Goal: Information Seeking & Learning: Learn about a topic

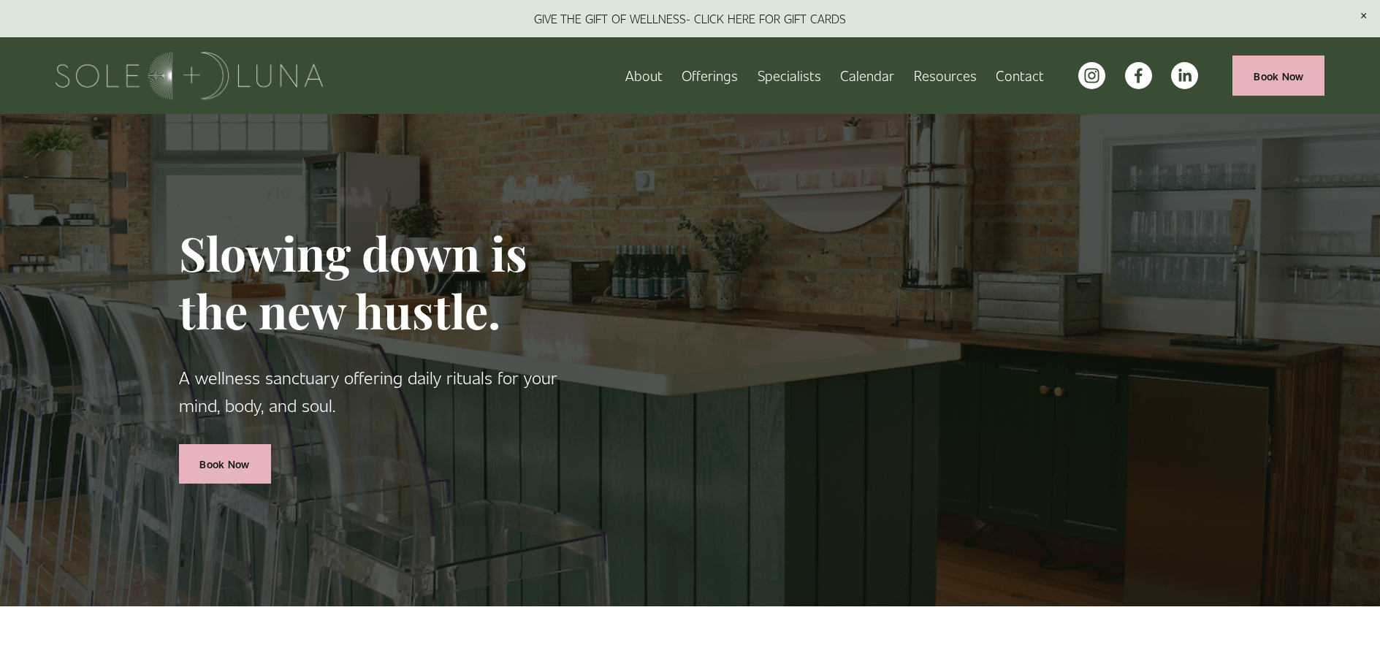
click at [0, 0] on span "FAQs" at bounding box center [0, 0] width 0 height 0
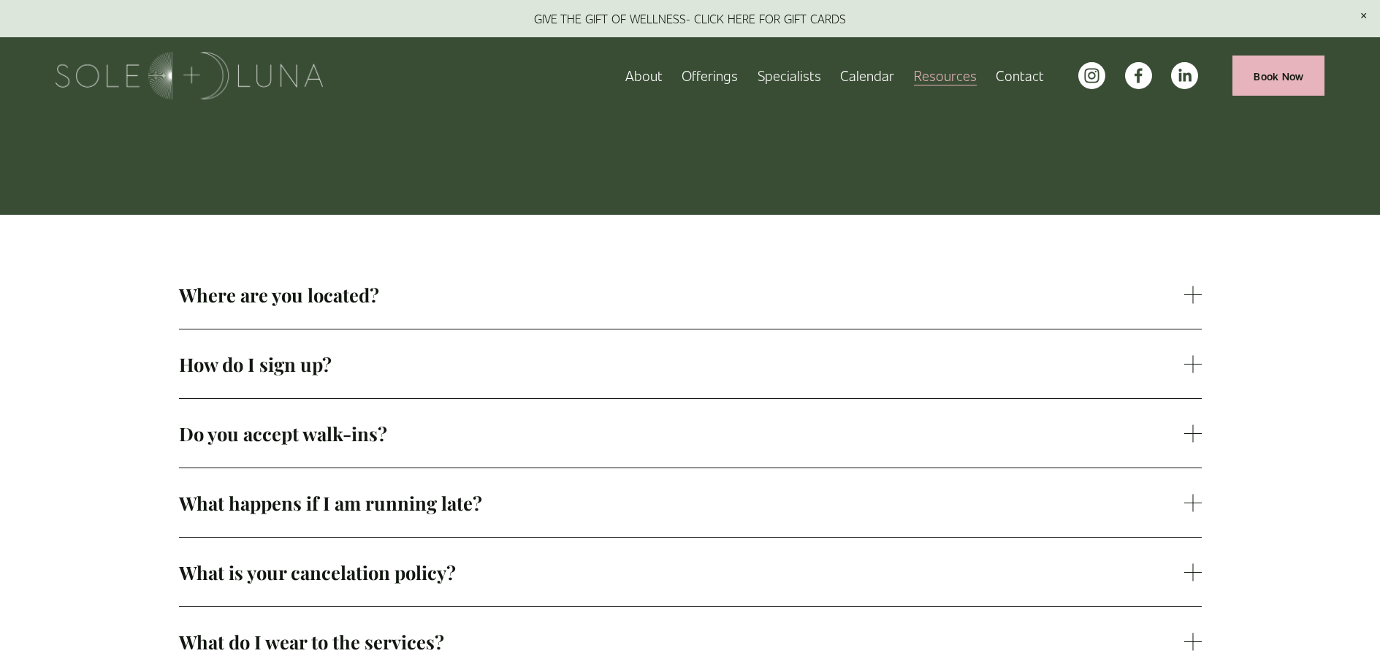
scroll to position [219, 0]
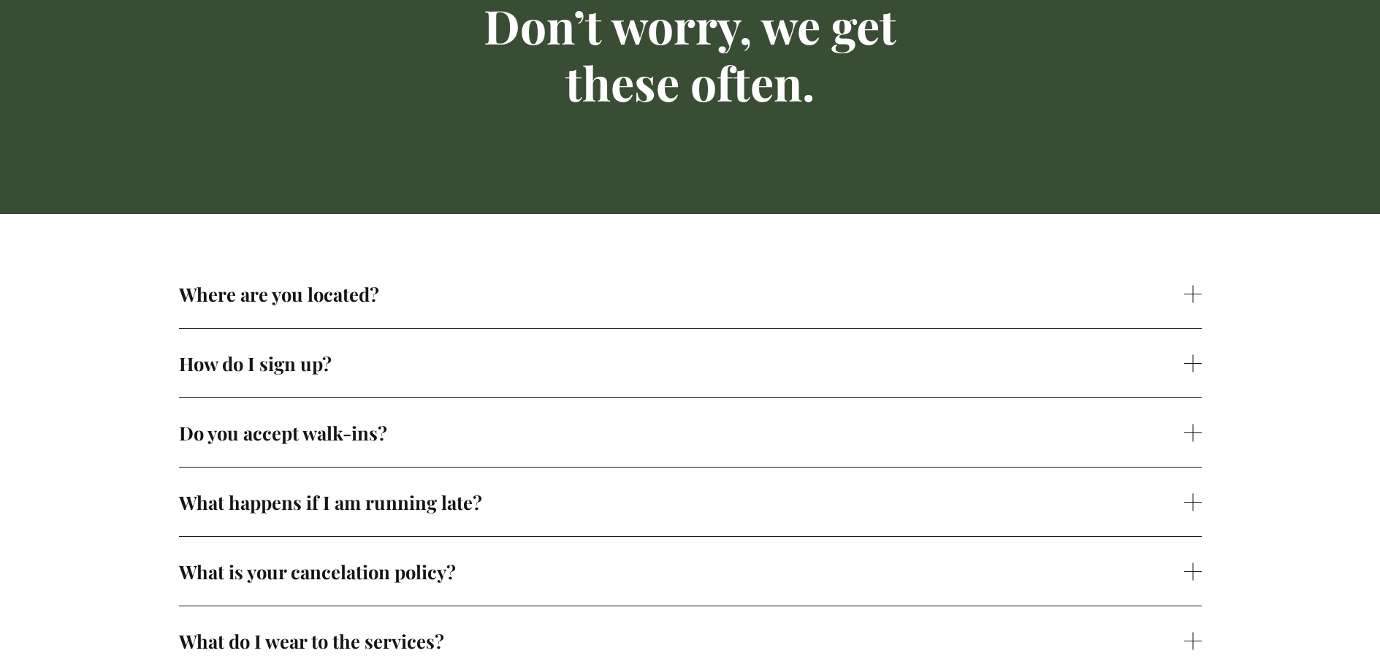
click at [800, 298] on span "Where are you located?" at bounding box center [681, 293] width 1005 height 25
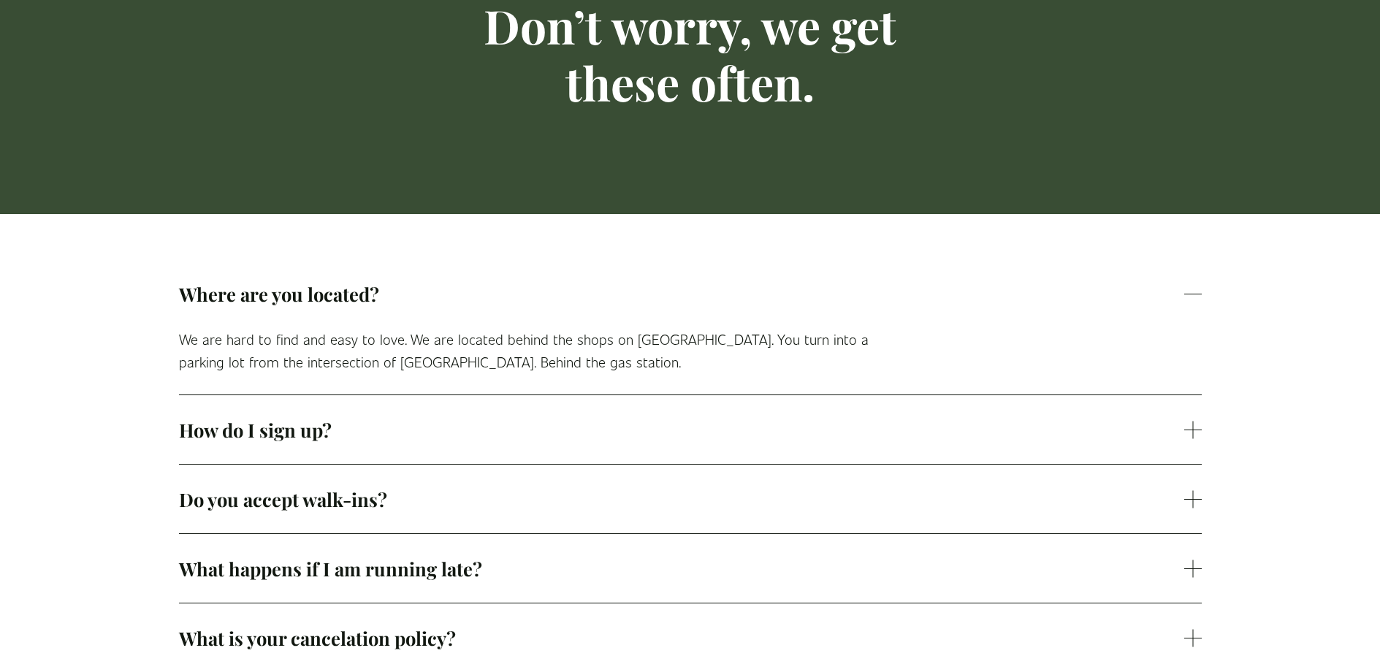
click at [774, 441] on span "How do I sign up?" at bounding box center [681, 429] width 1005 height 25
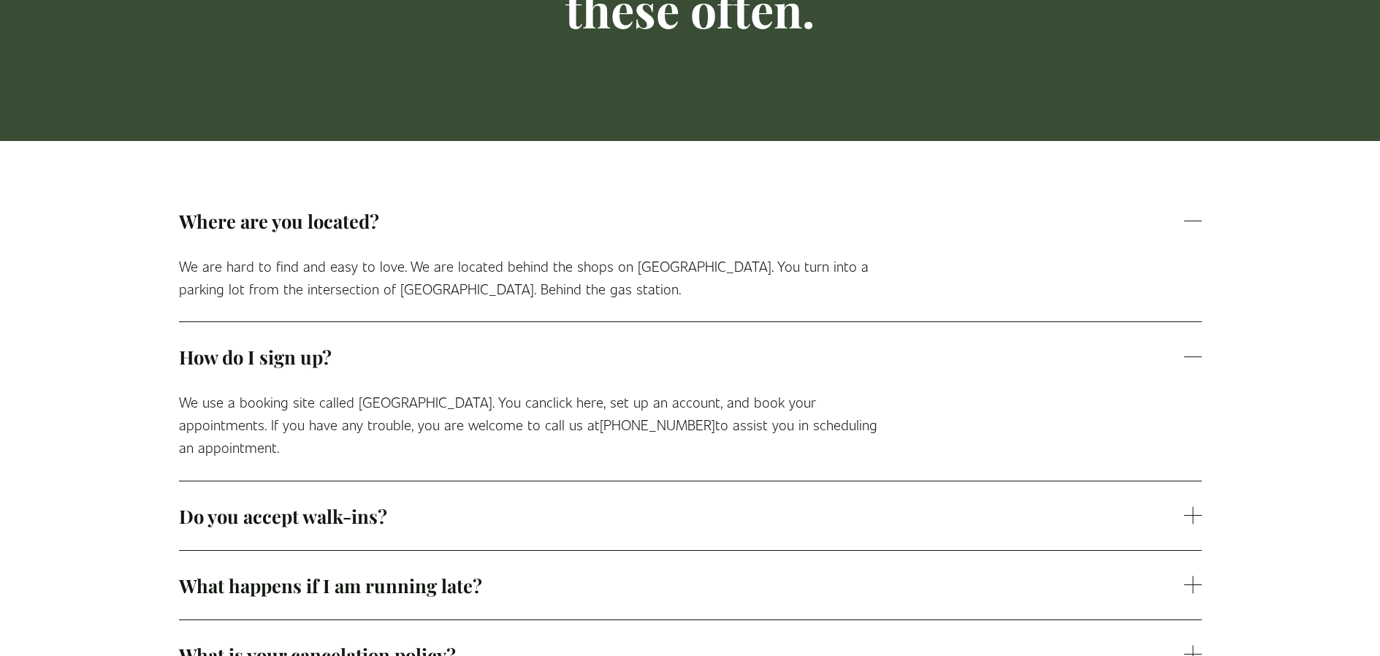
scroll to position [365, 0]
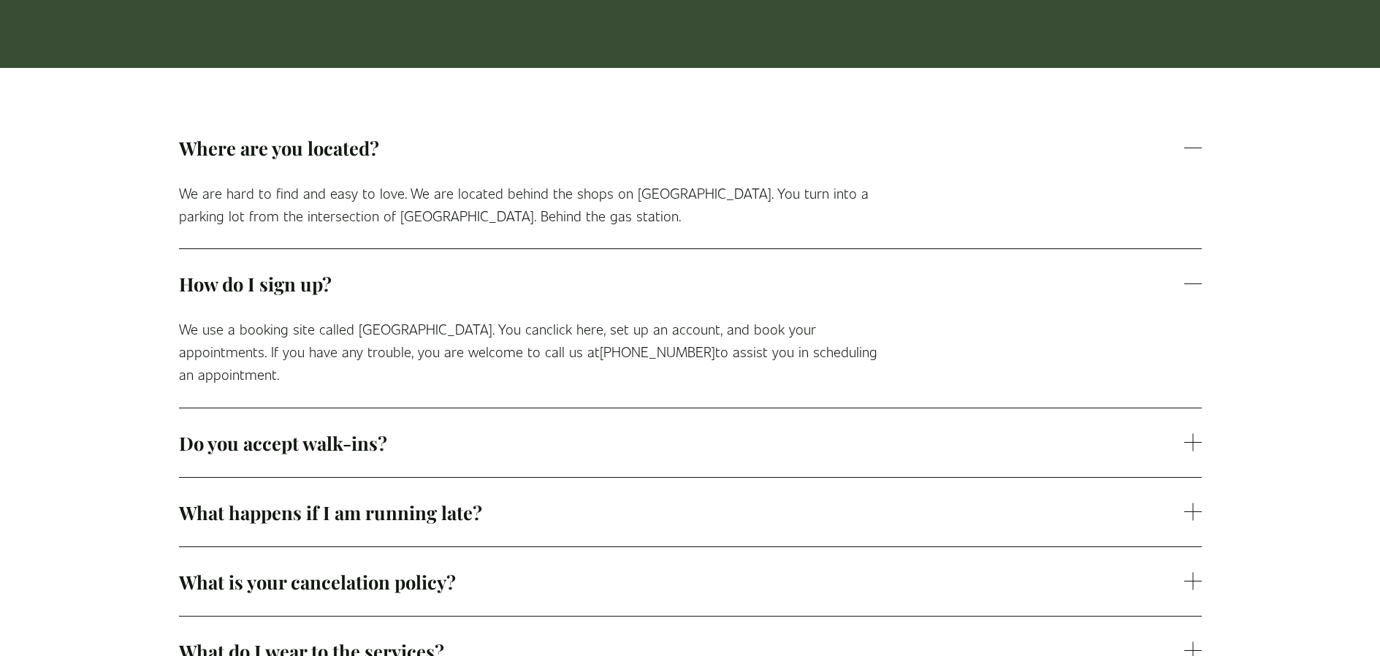
click at [765, 408] on button "Do you accept walk-ins?" at bounding box center [690, 442] width 1022 height 69
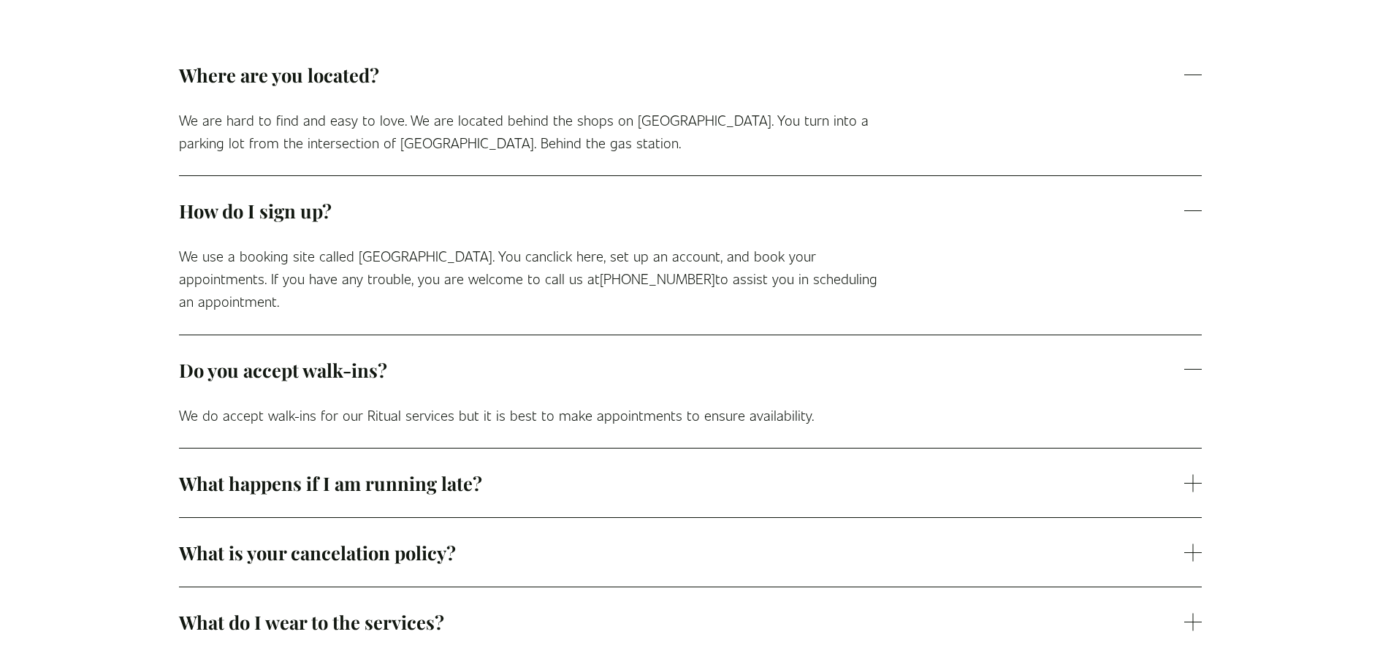
scroll to position [511, 0]
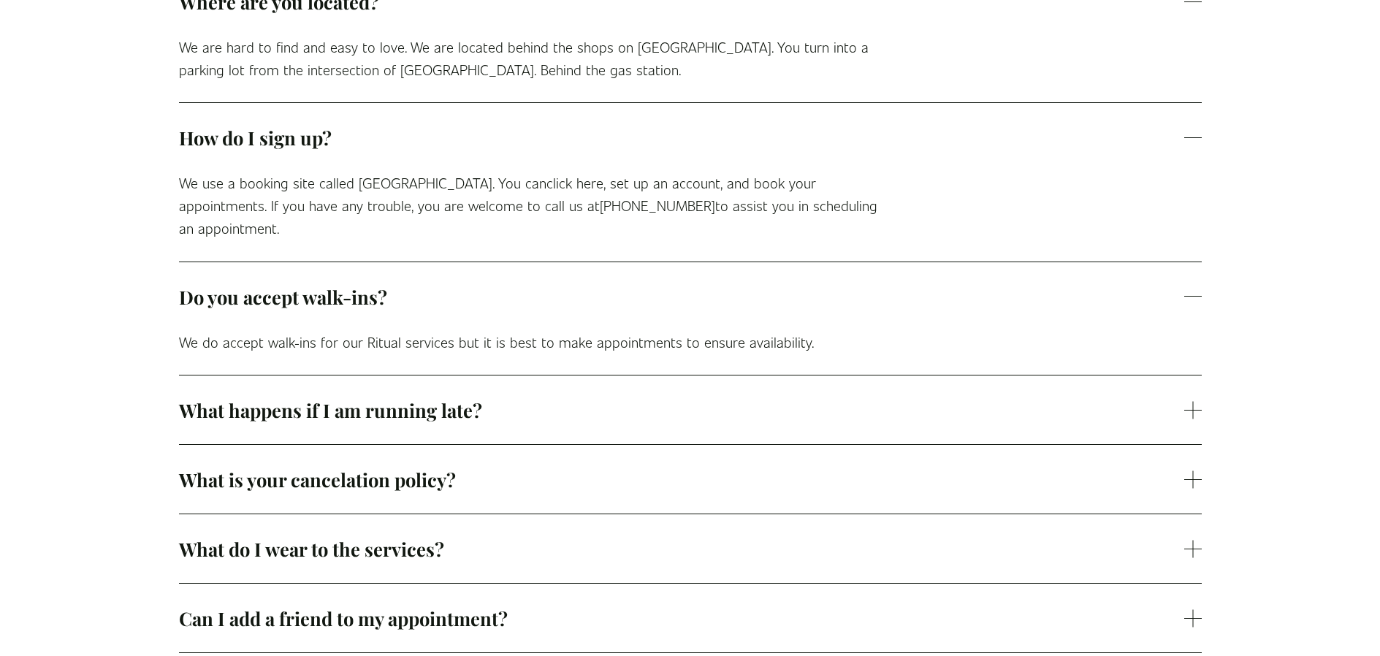
click at [763, 399] on span "What happens if I am running late?" at bounding box center [681, 409] width 1005 height 25
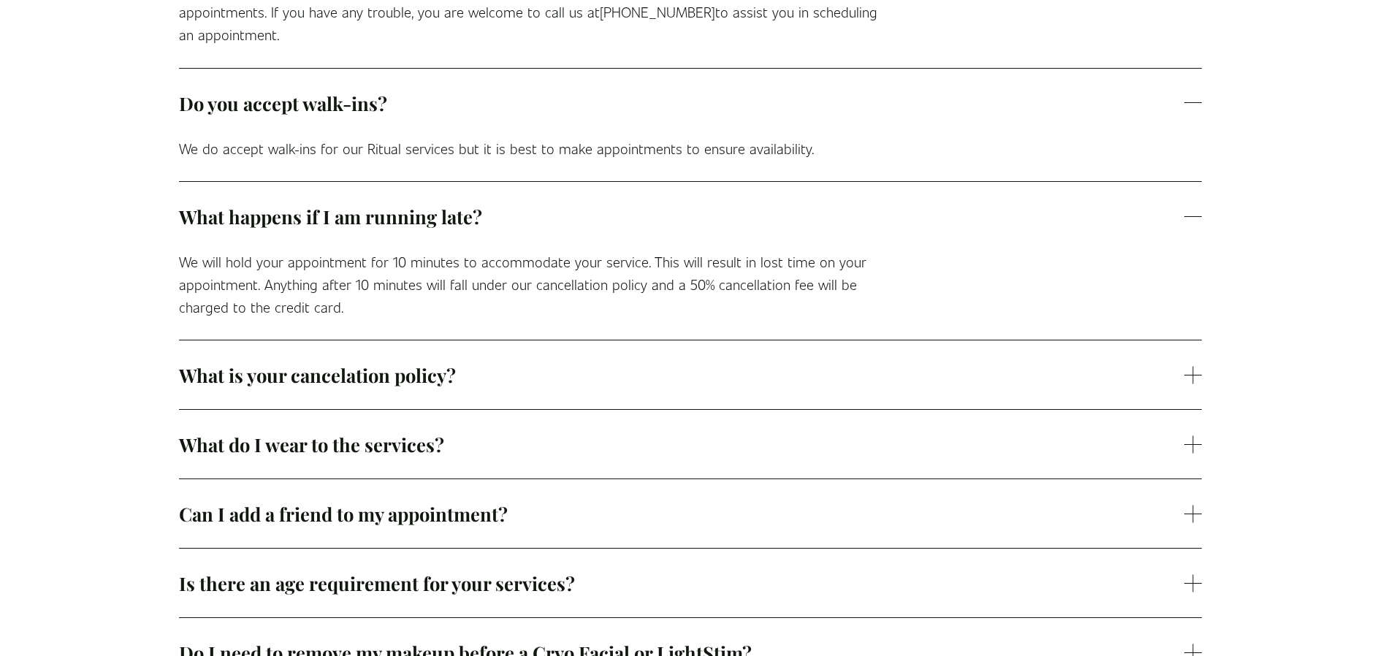
scroll to position [730, 0]
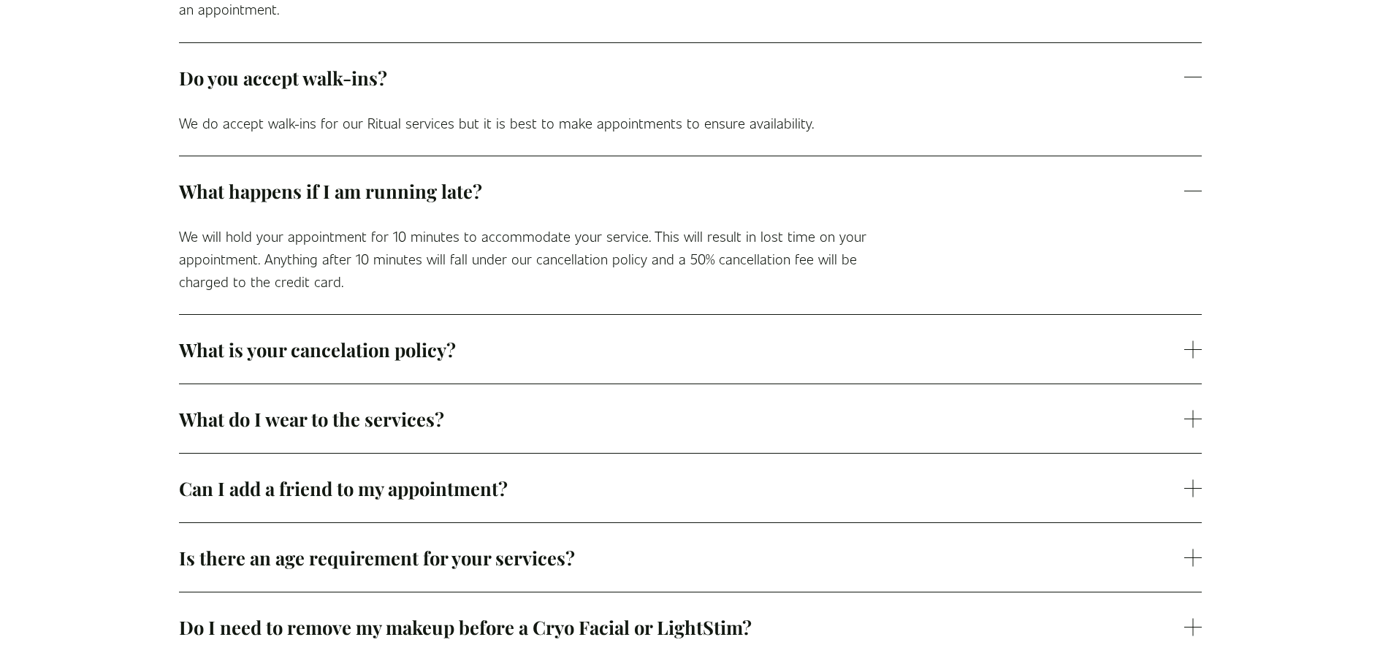
click at [705, 315] on button "What is your cancelation policy?" at bounding box center [690, 349] width 1022 height 69
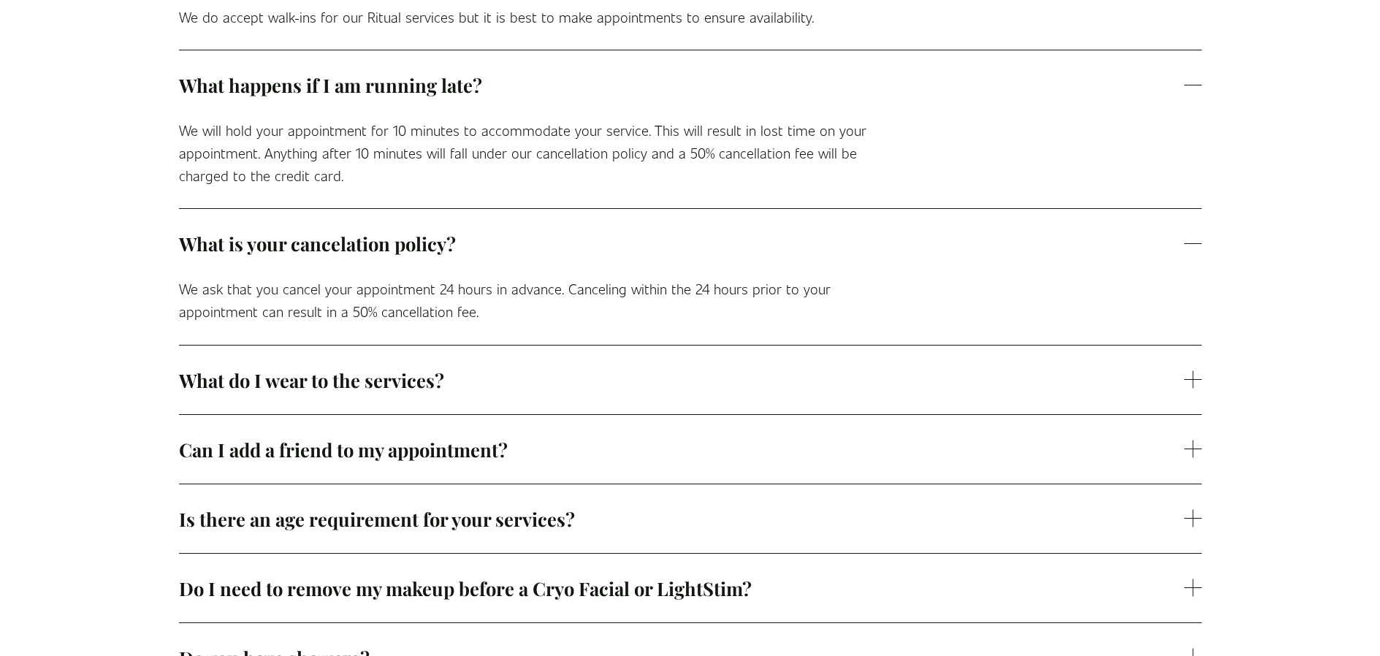
scroll to position [876, 0]
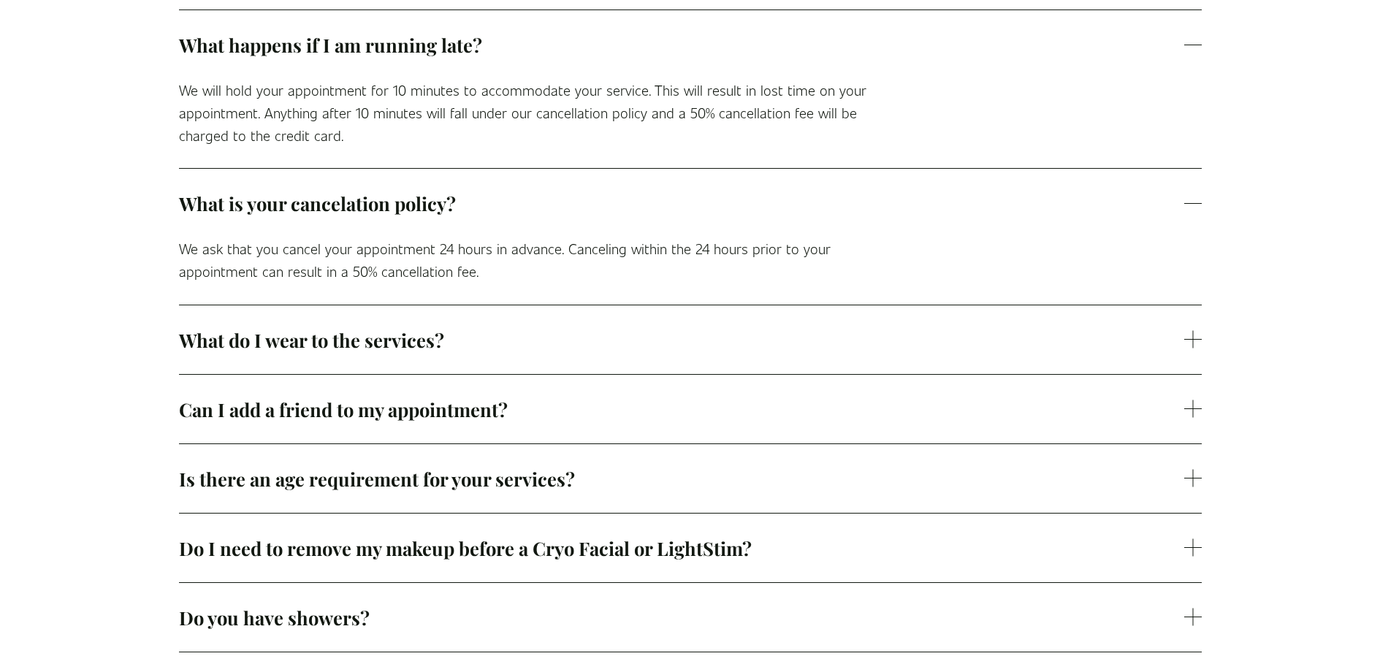
click at [726, 351] on button "What do I wear to the services?" at bounding box center [690, 339] width 1022 height 69
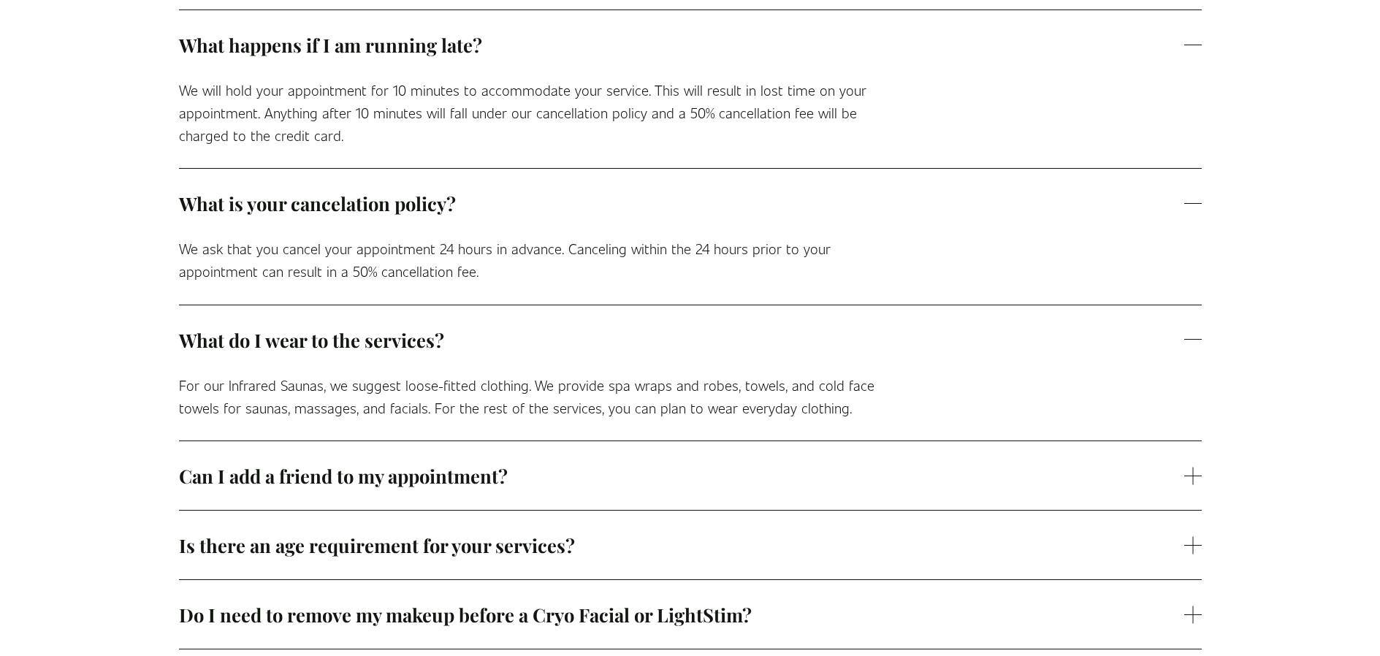
scroll to position [949, 0]
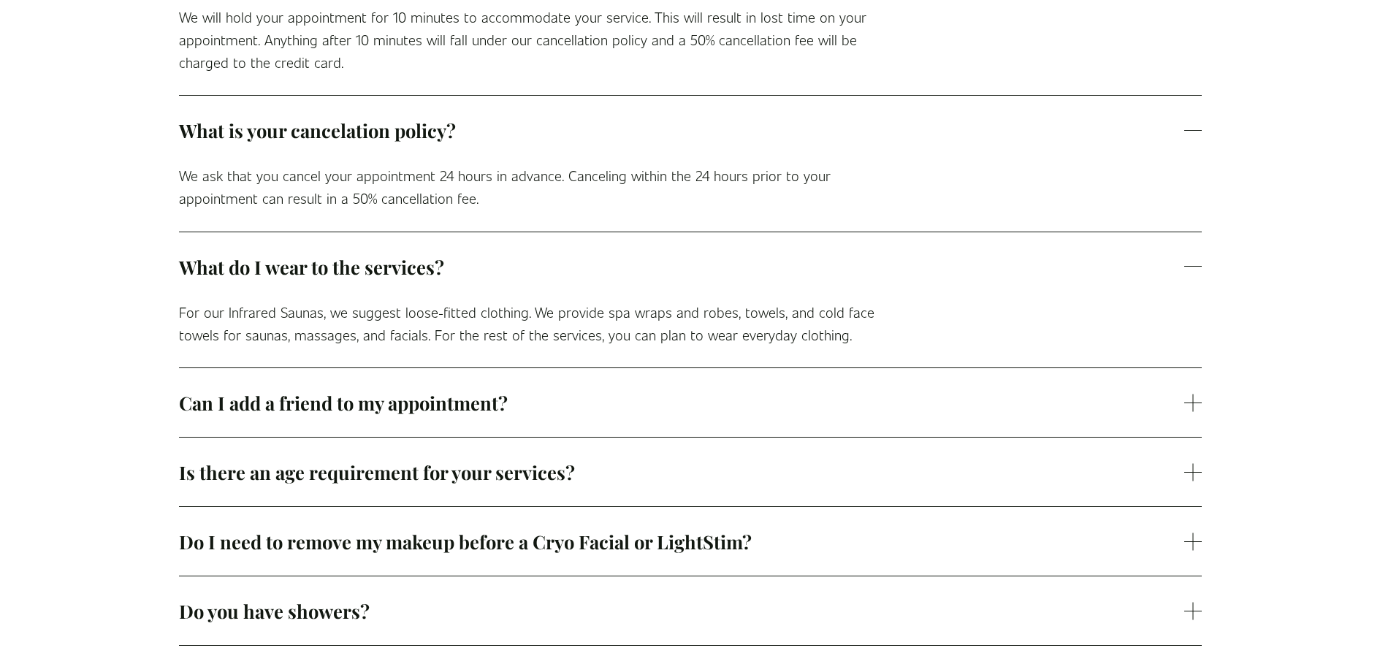
click at [711, 390] on span "Can I add a friend to my appointment?" at bounding box center [681, 402] width 1005 height 25
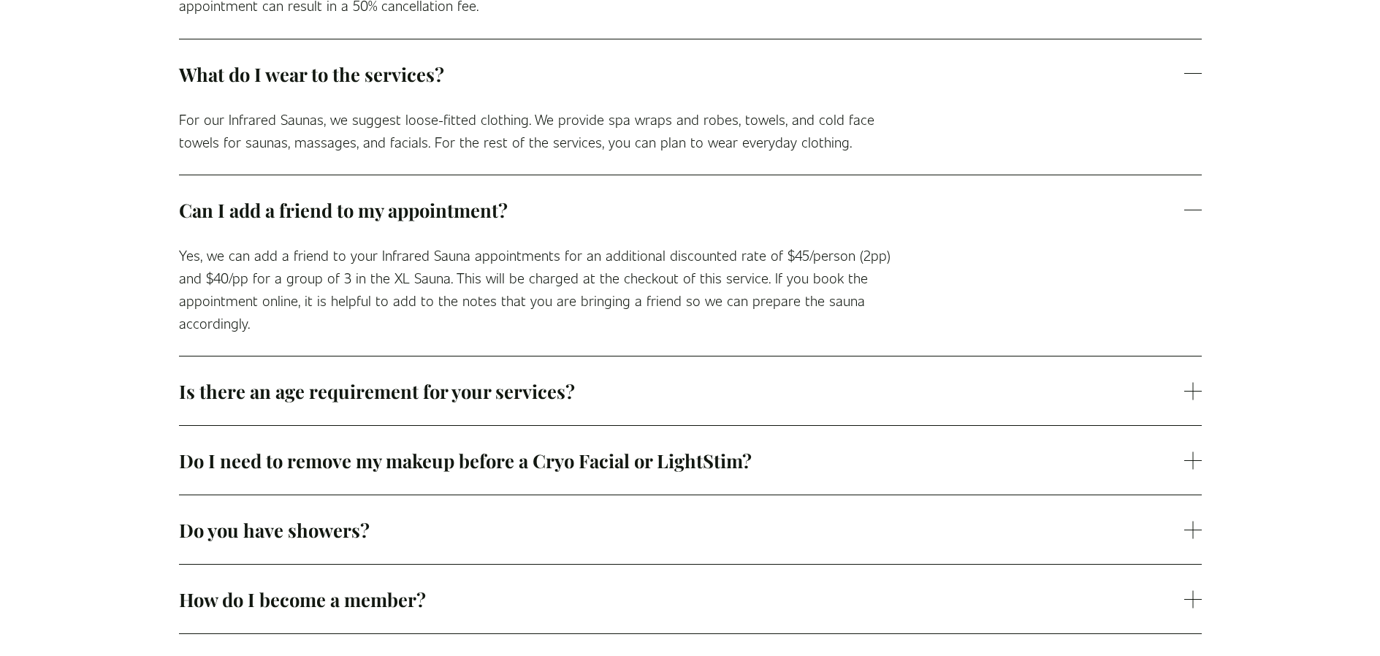
scroll to position [1169, 0]
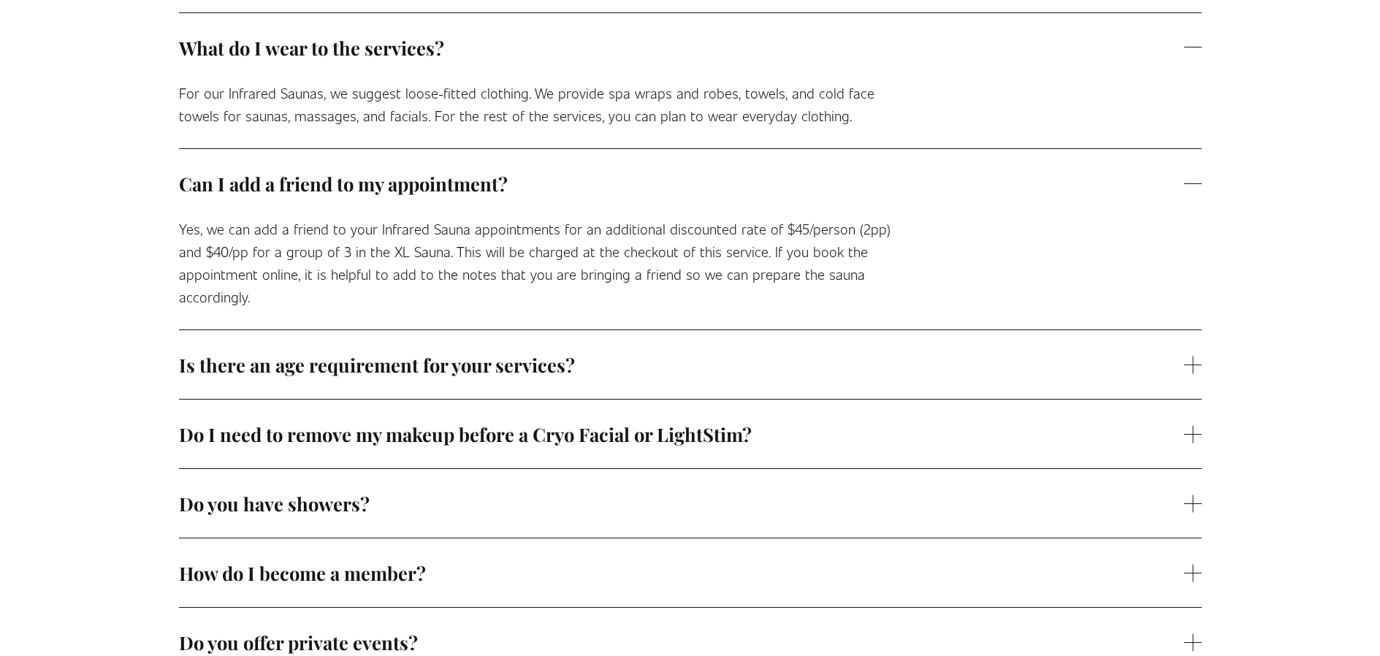
click at [337, 491] on span "Do you have showers?" at bounding box center [681, 503] width 1005 height 25
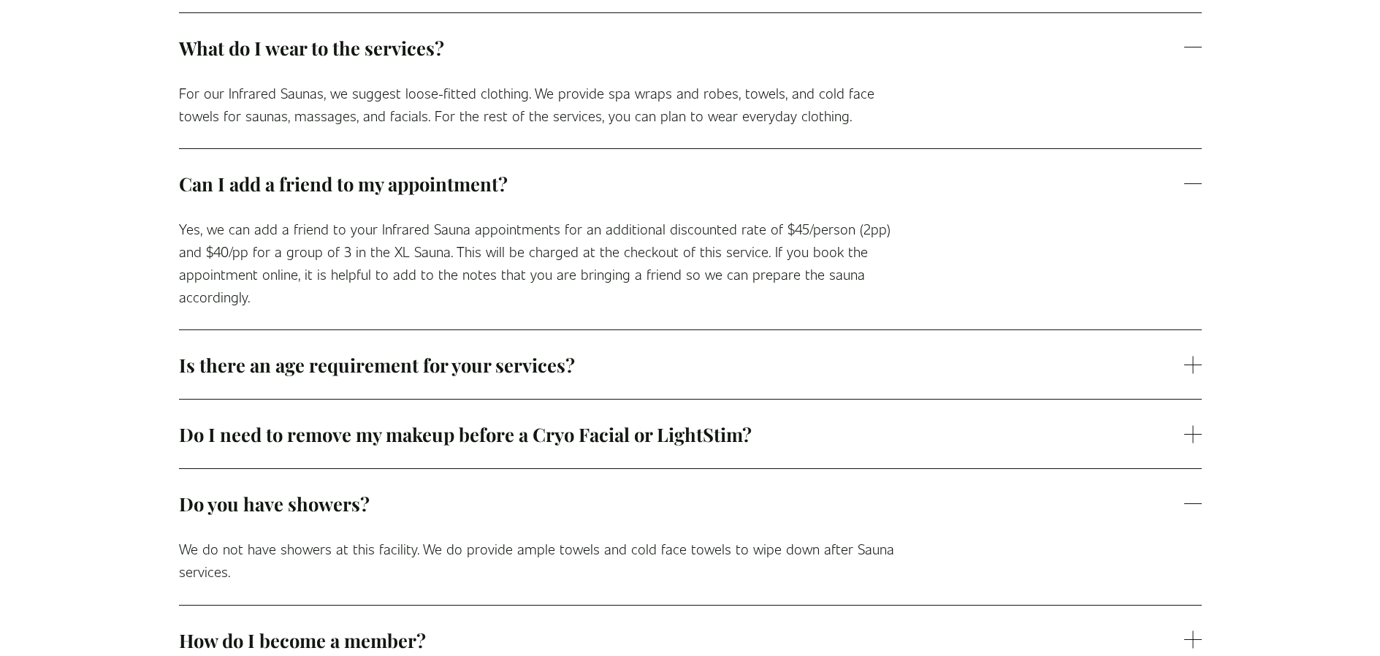
click at [242, 421] on span "Do I need to remove my makeup before a Cryo Facial or LightStim?" at bounding box center [681, 433] width 1005 height 25
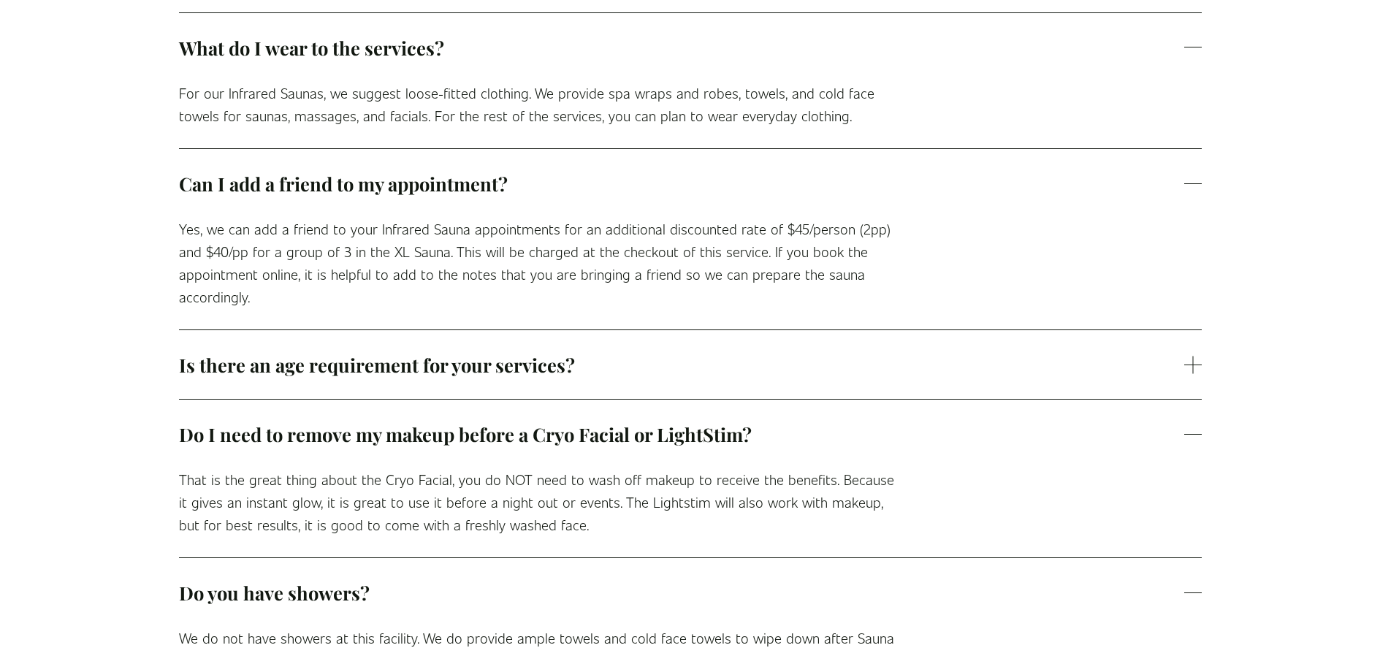
click at [248, 354] on span "Is there an age requirement for your services?" at bounding box center [681, 364] width 1005 height 25
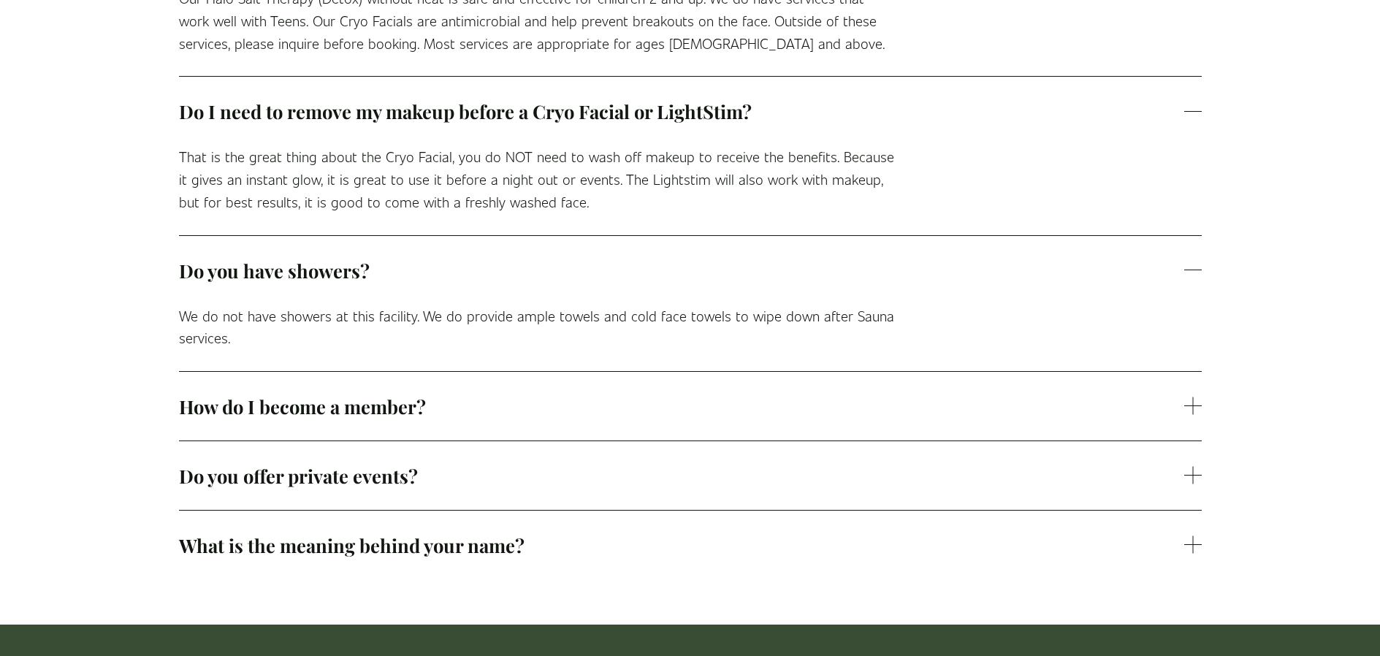
scroll to position [1607, 0]
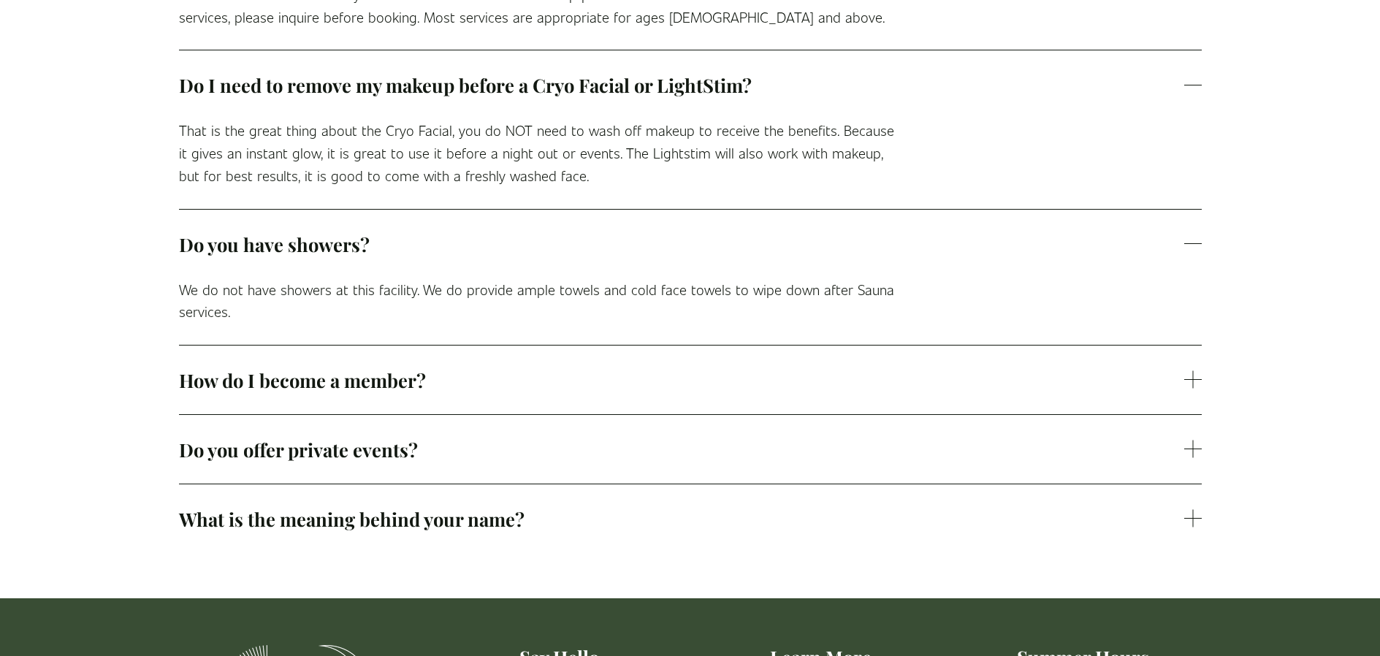
click at [232, 370] on span "How do I become a member?" at bounding box center [681, 379] width 1005 height 25
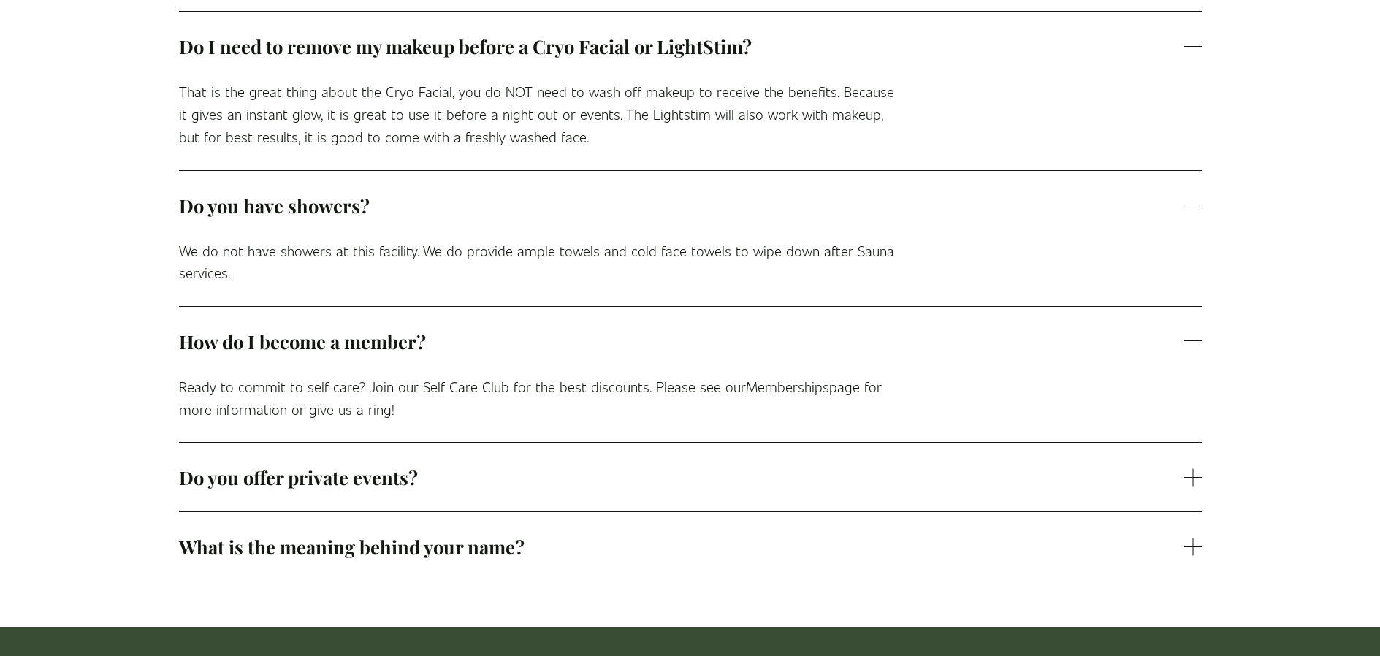
scroll to position [1680, 0]
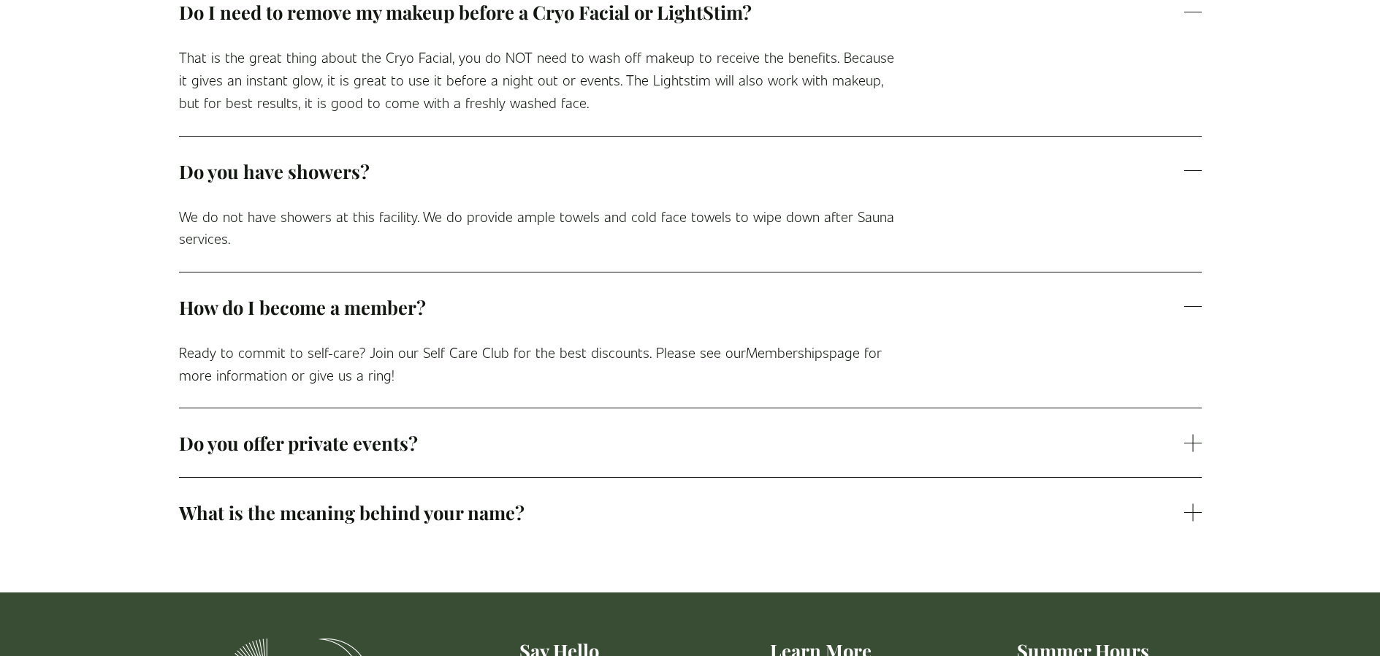
click at [240, 430] on span "Do you offer private events?" at bounding box center [681, 442] width 1005 height 25
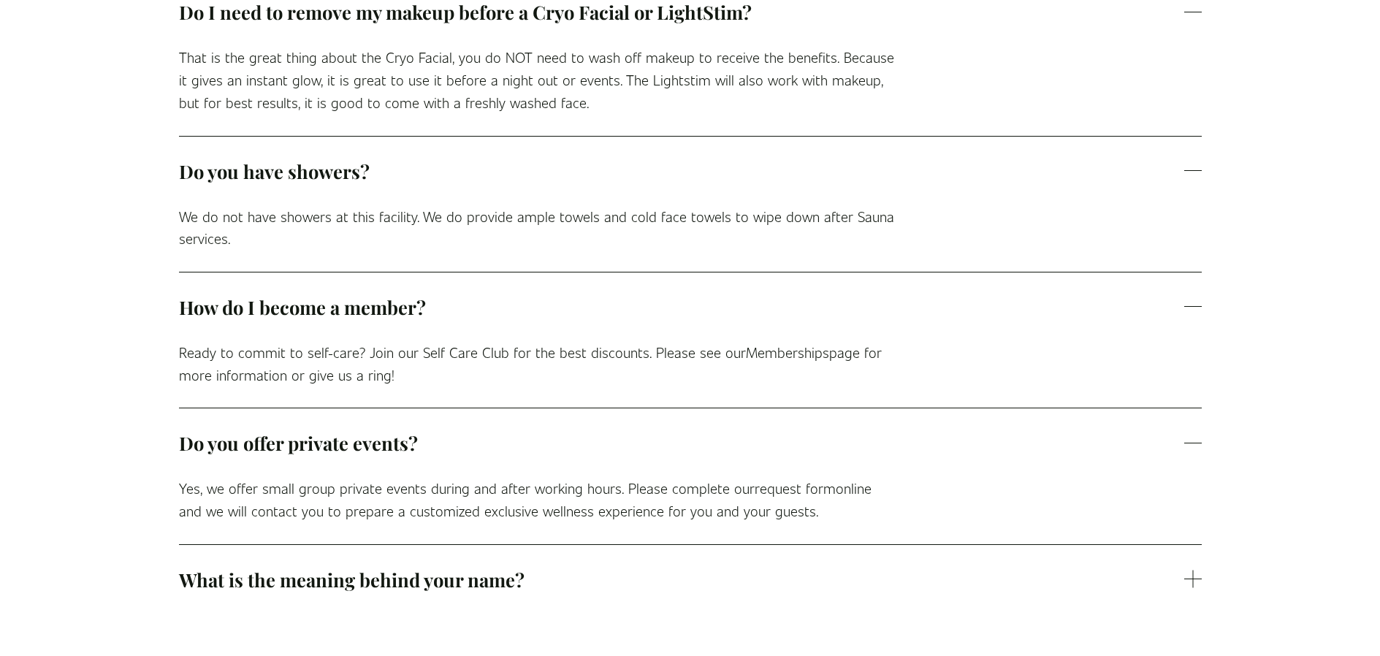
click at [363, 567] on span "What is the meaning behind your name?" at bounding box center [681, 579] width 1005 height 25
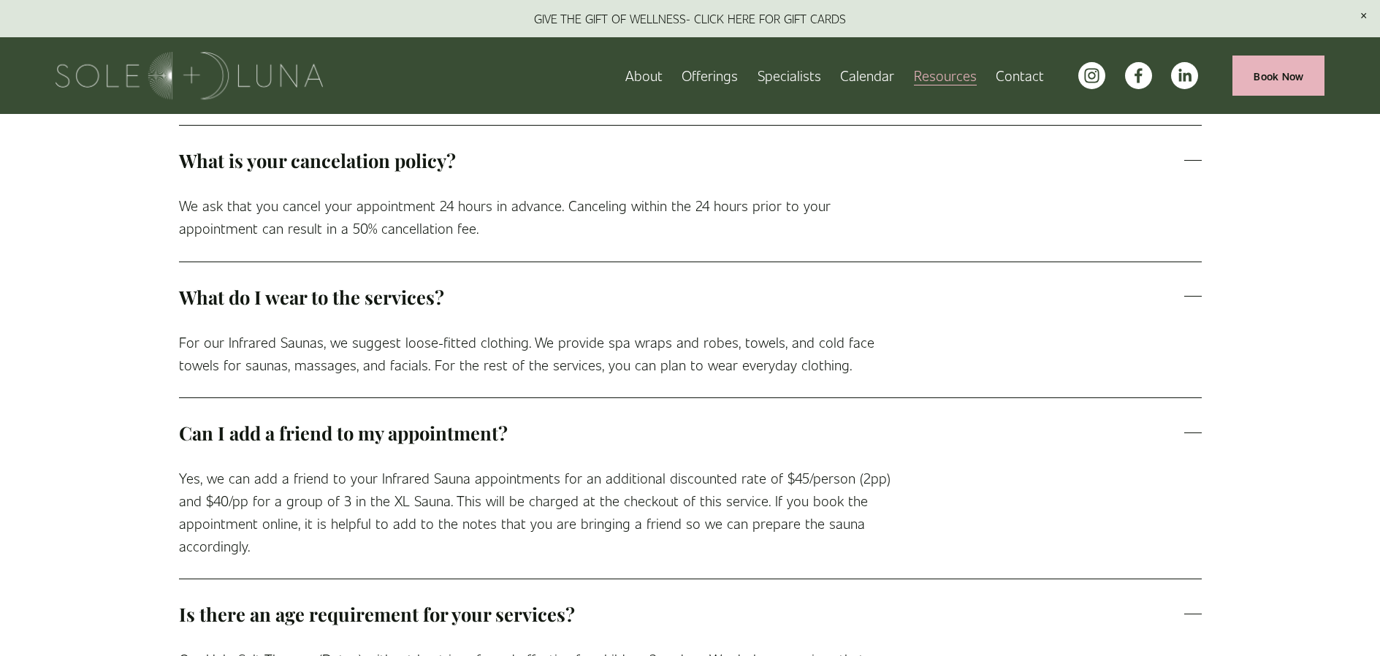
scroll to position [0, 0]
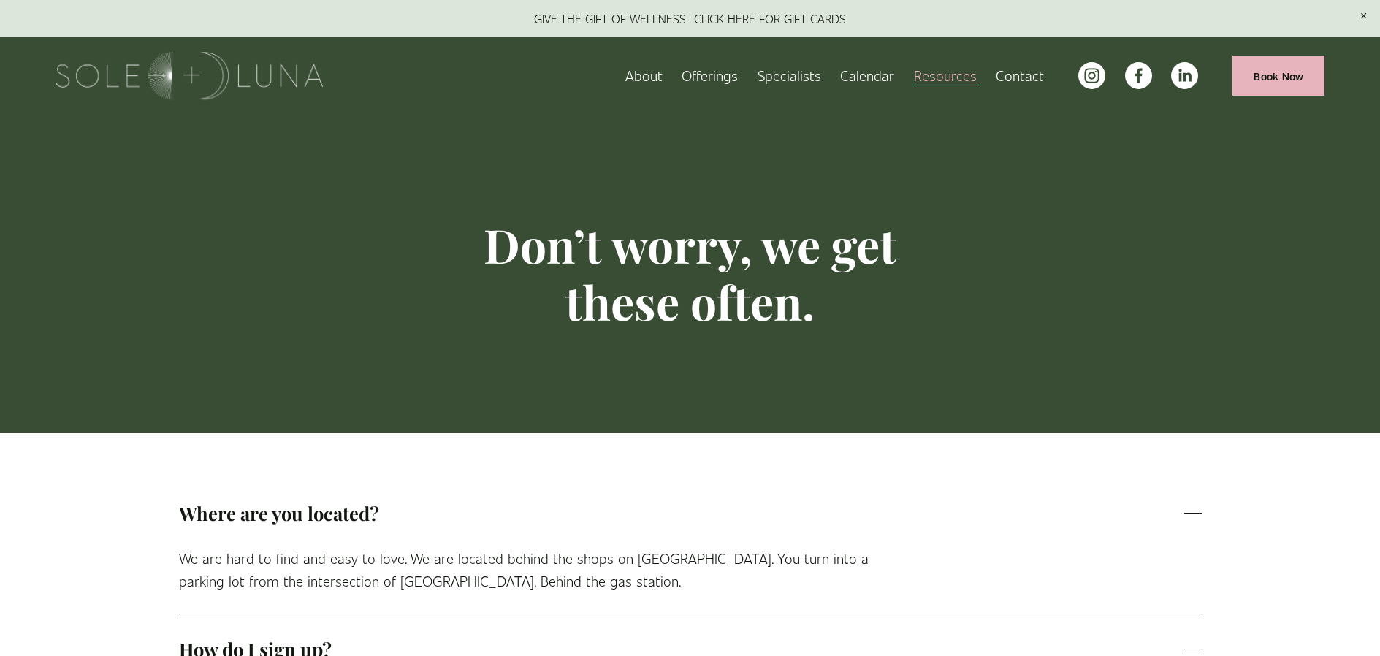
click at [655, 78] on link "About" at bounding box center [643, 76] width 37 height 26
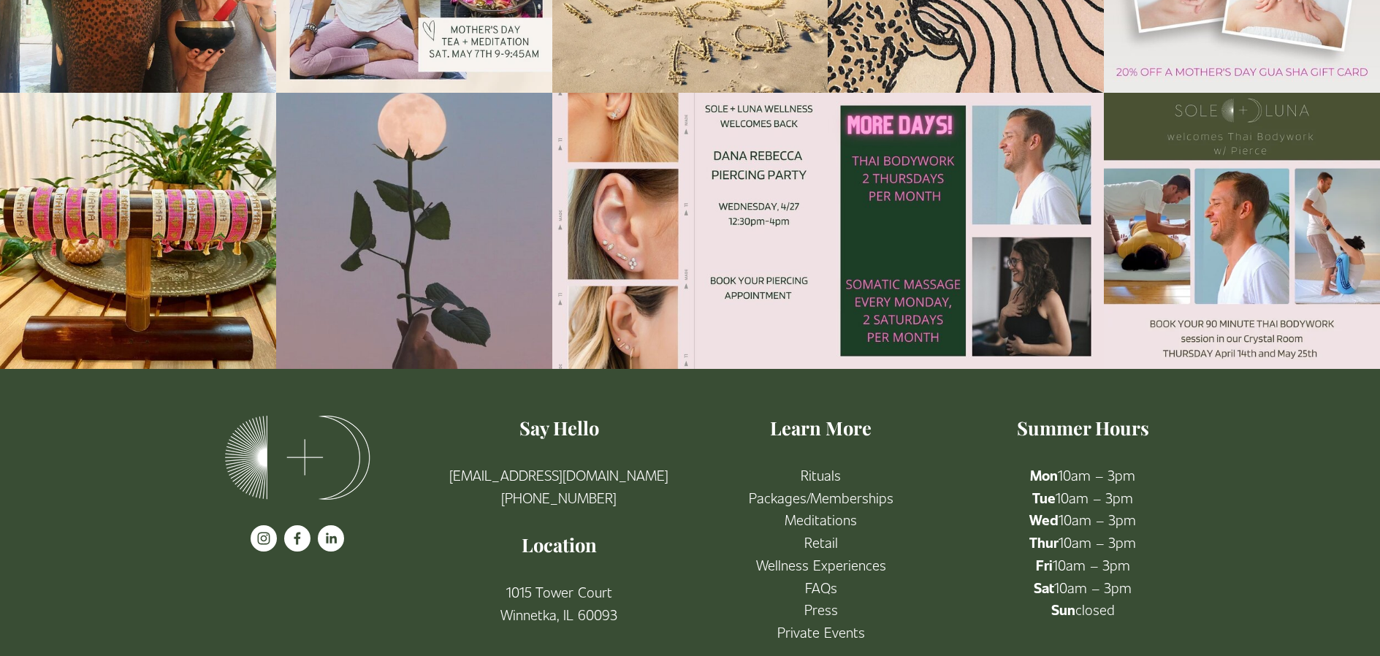
scroll to position [2754, 0]
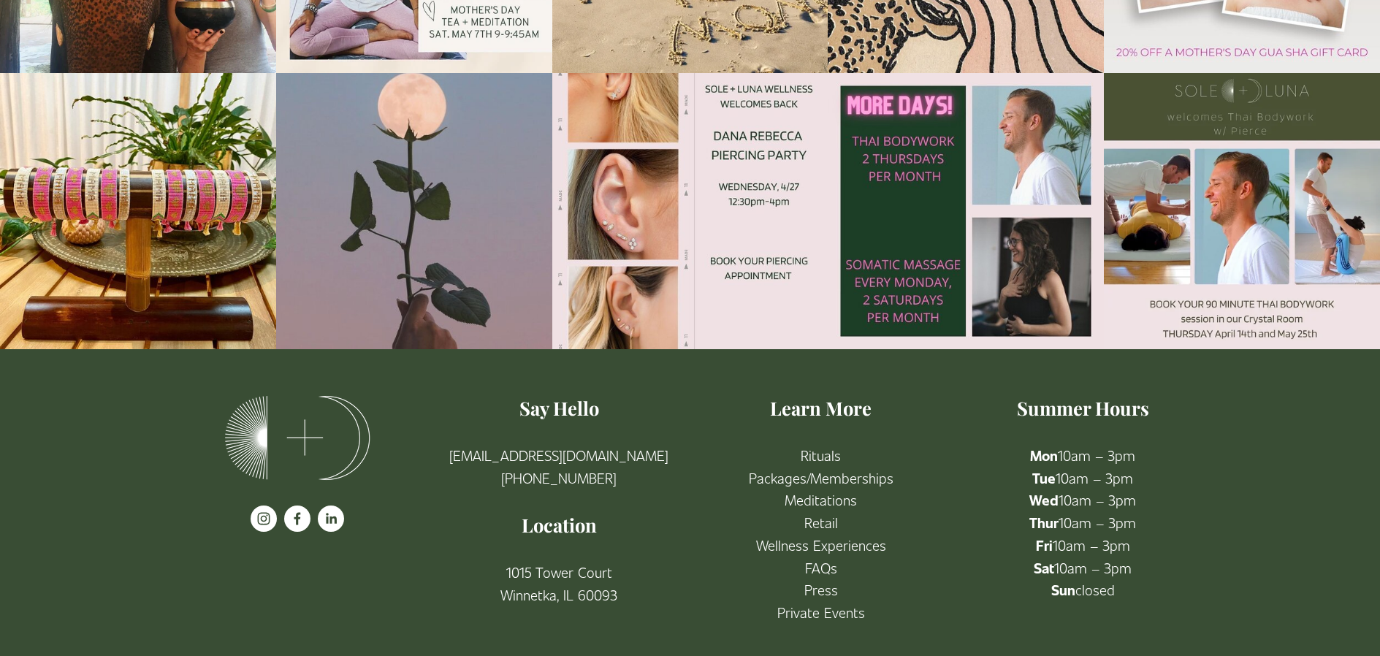
click at [836, 467] on link "Packages/Memberships" at bounding box center [821, 478] width 145 height 23
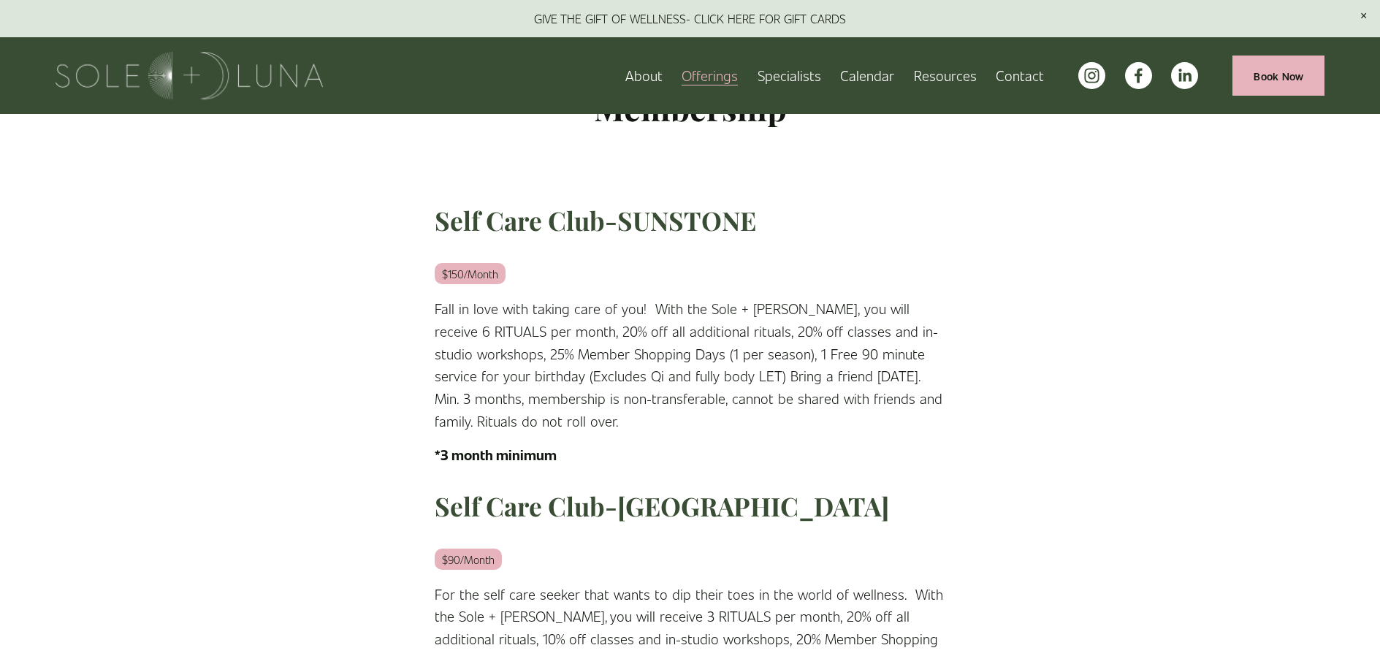
scroll to position [438, 0]
